Goal: Check status: Check status

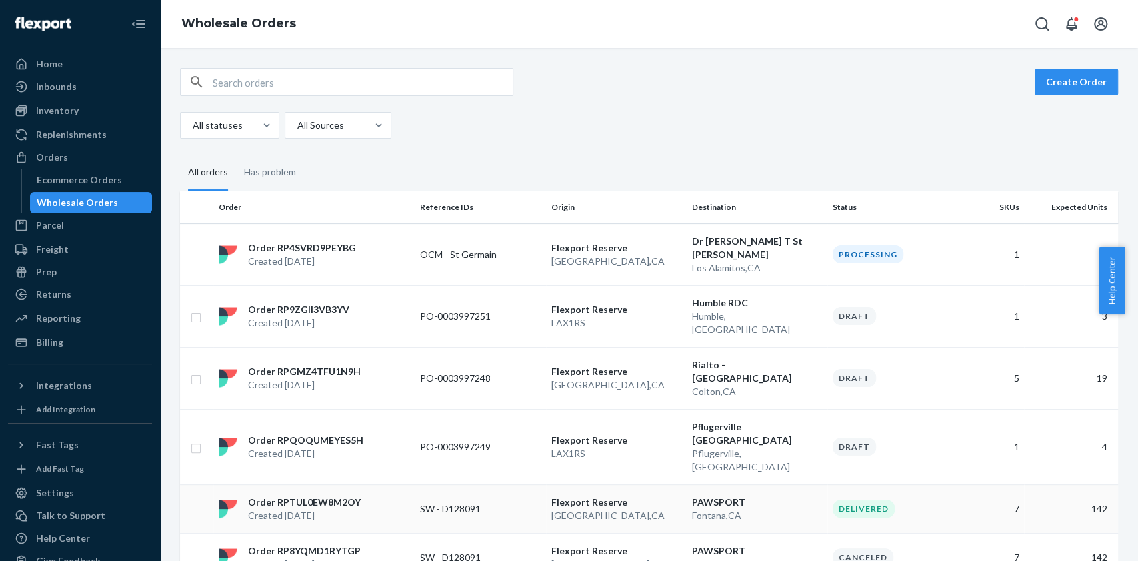
click at [468, 503] on p "SW - D128091" at bounding box center [473, 509] width 107 height 13
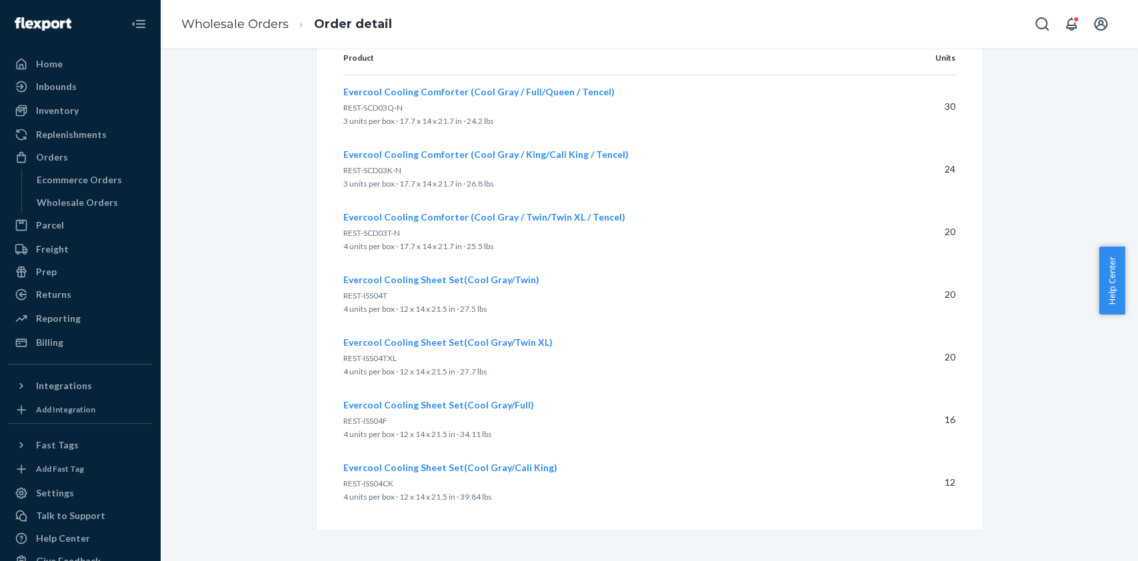
scroll to position [73, 0]
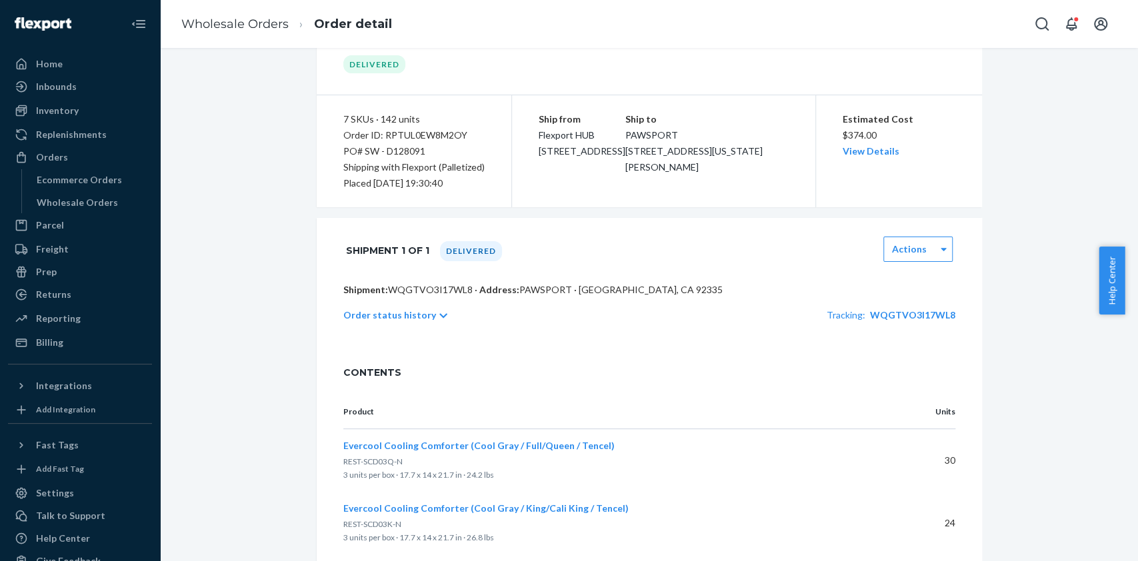
click at [411, 307] on div "Order status history Tracking: WQGTVO3I17WL8" at bounding box center [649, 315] width 612 height 37
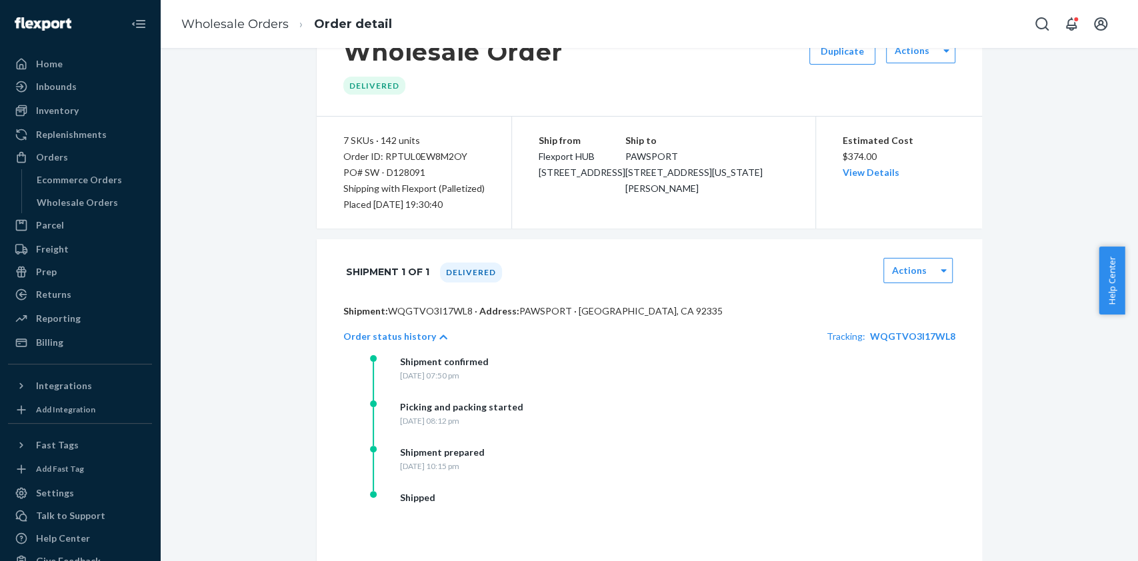
scroll to position [7, 0]
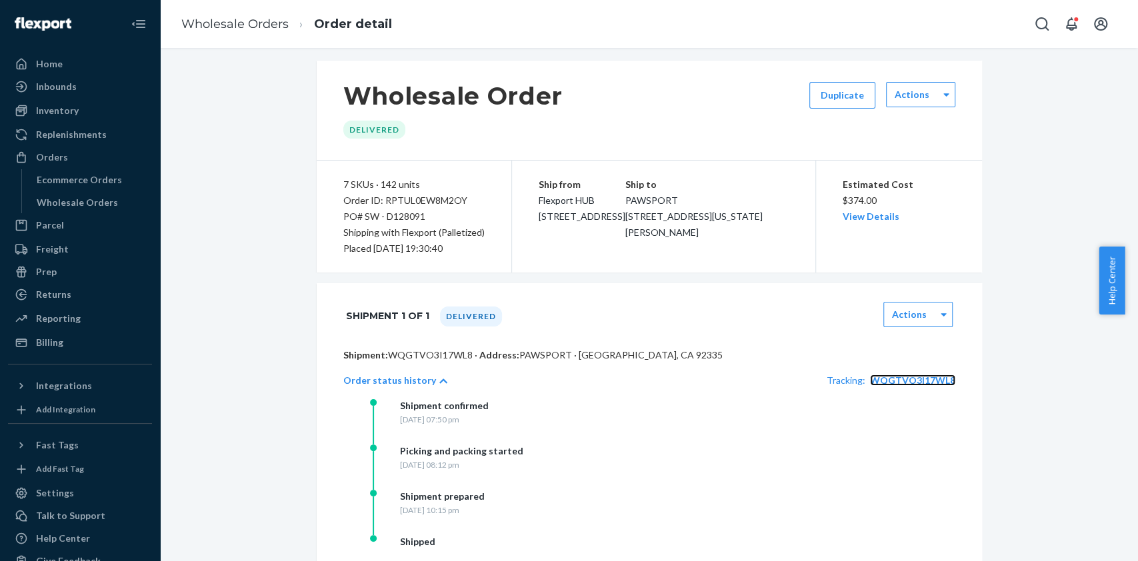
click at [919, 375] on span "WQGTVO3I17WL8" at bounding box center [912, 380] width 85 height 11
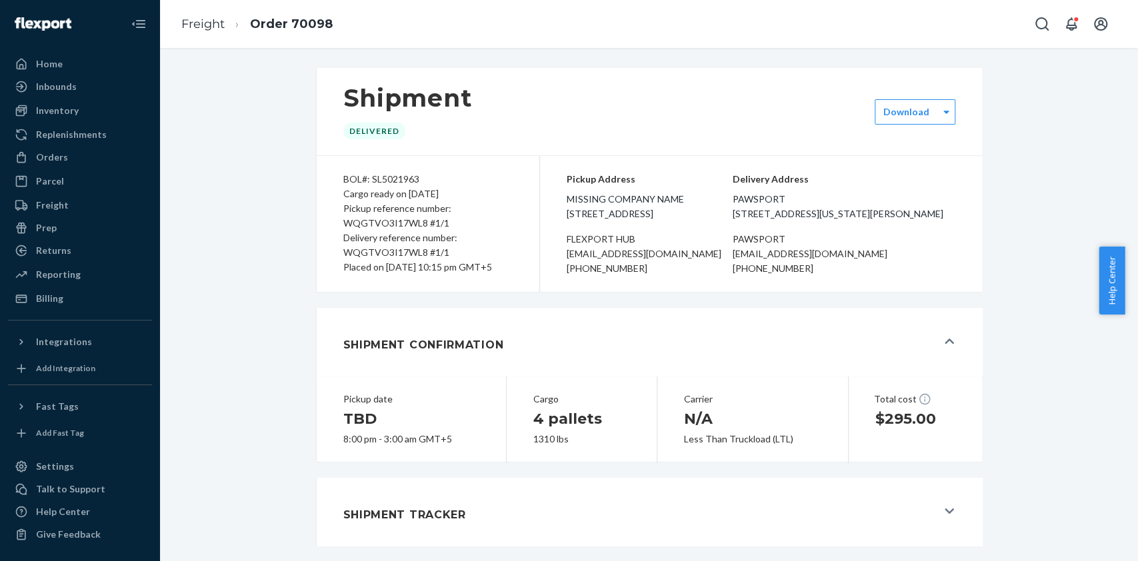
scroll to position [91, 0]
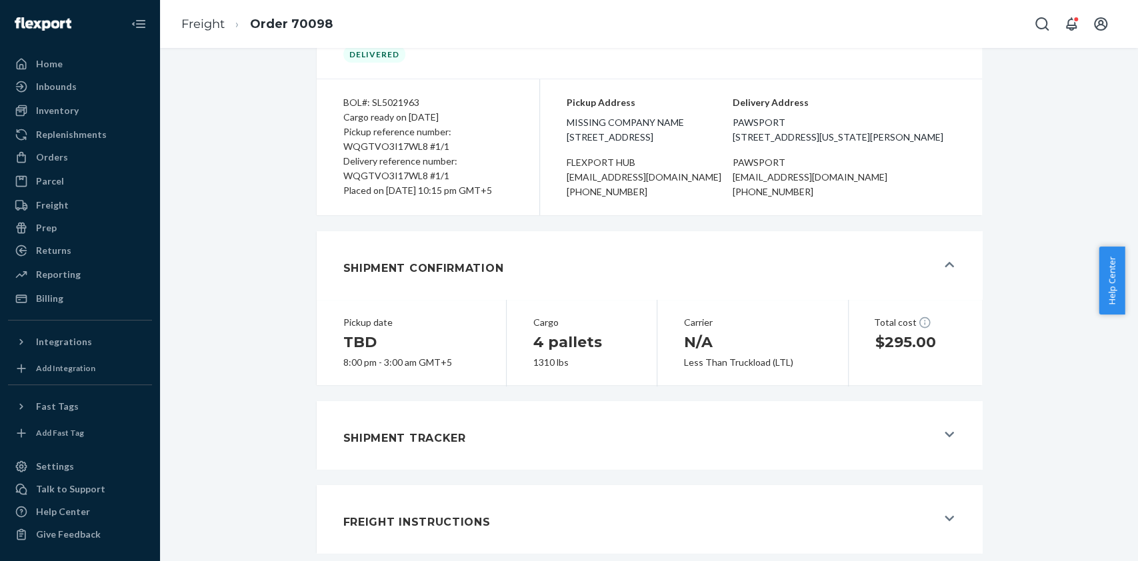
click at [460, 423] on div "Shipment Tracker" at bounding box center [639, 435] width 593 height 36
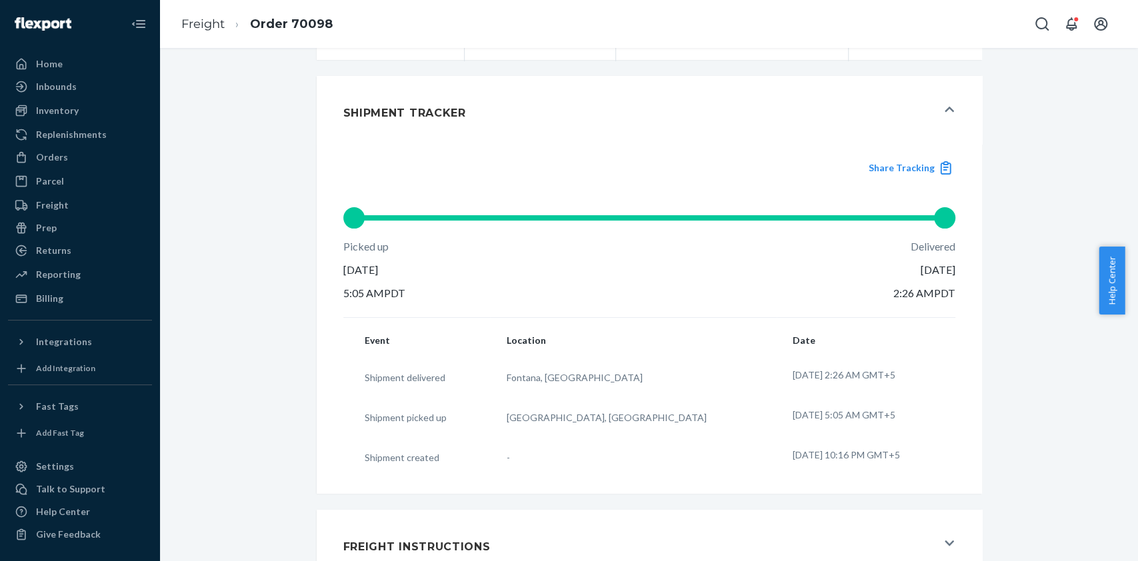
scroll to position [462, 0]
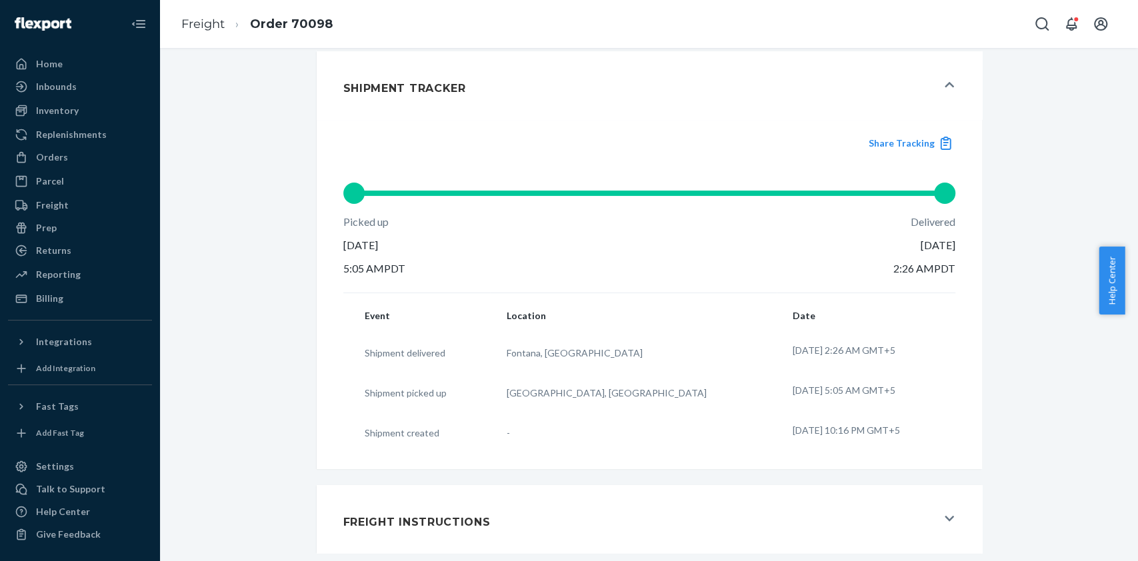
click at [517, 523] on div "Freight Instructions" at bounding box center [639, 519] width 593 height 36
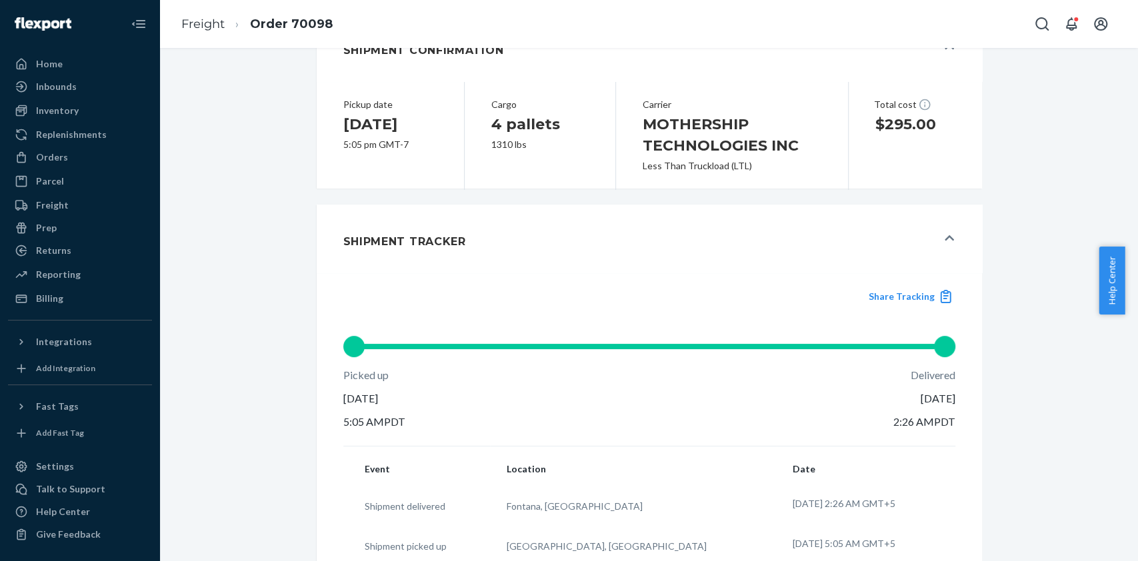
scroll to position [293, 0]
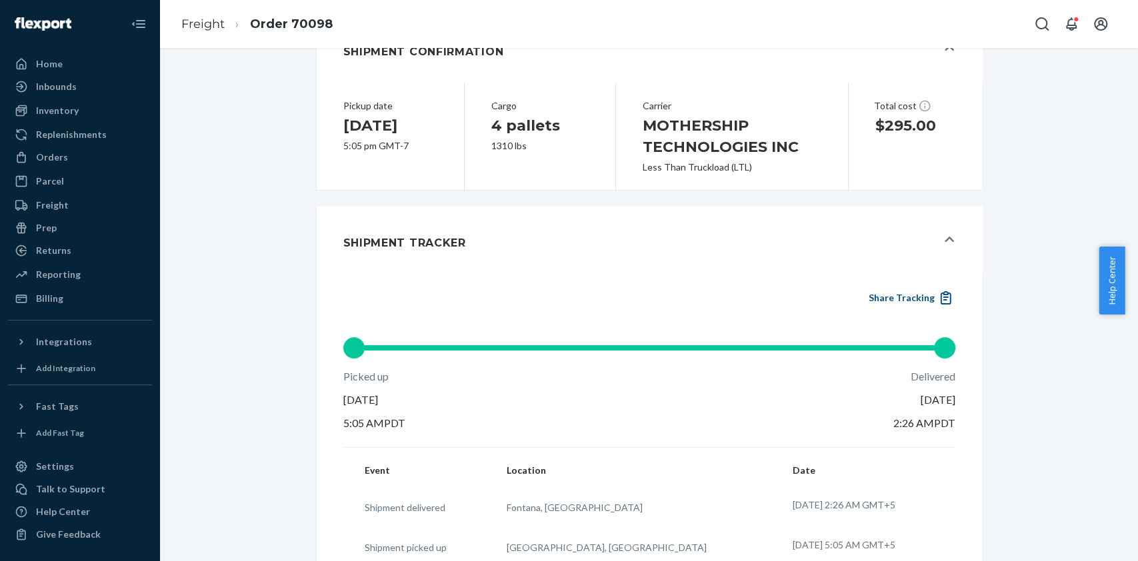
click at [918, 305] on button "Share Tracking" at bounding box center [910, 298] width 91 height 15
